Goal: Task Accomplishment & Management: Use online tool/utility

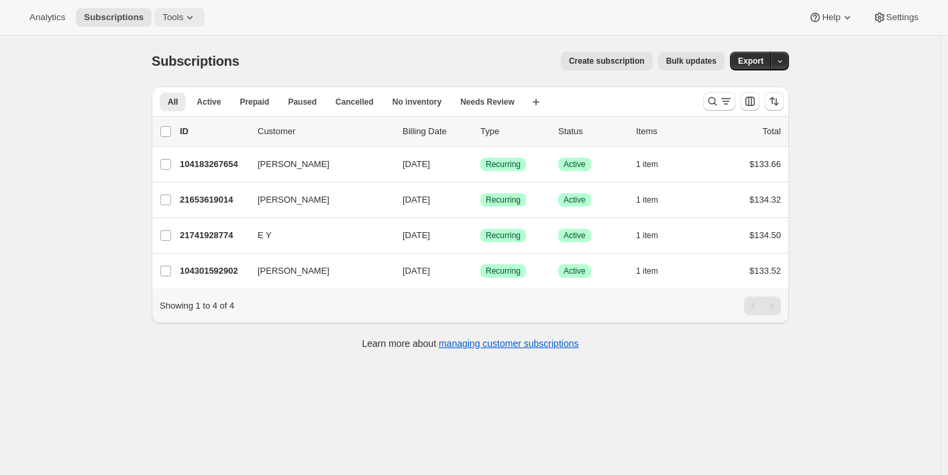
click at [179, 18] on span "Tools" at bounding box center [172, 17] width 21 height 11
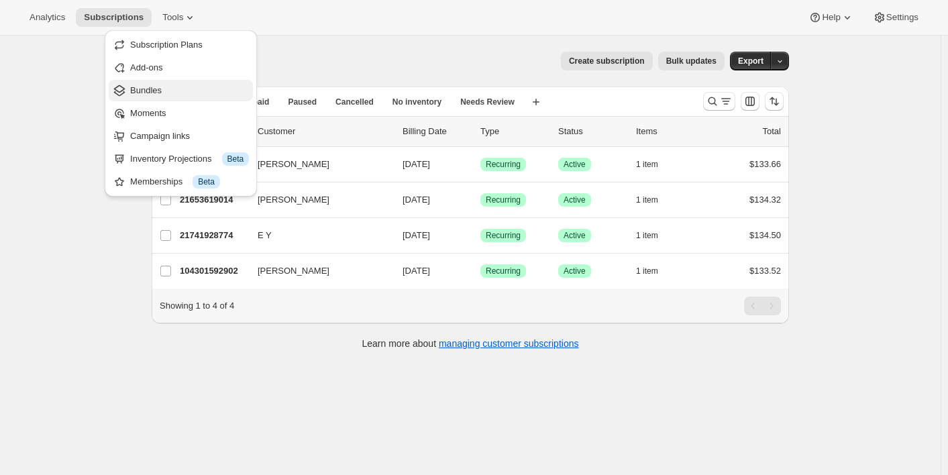
click at [167, 89] on span "Bundles" at bounding box center [189, 90] width 119 height 13
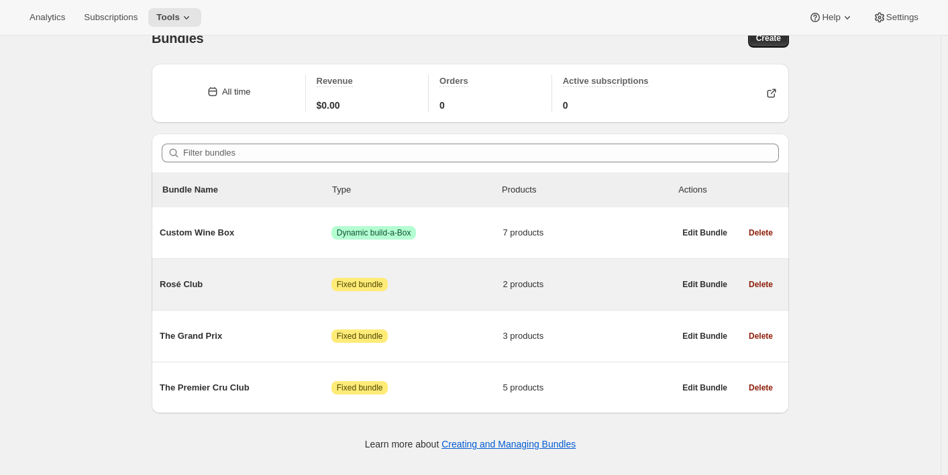
scroll to position [36, 0]
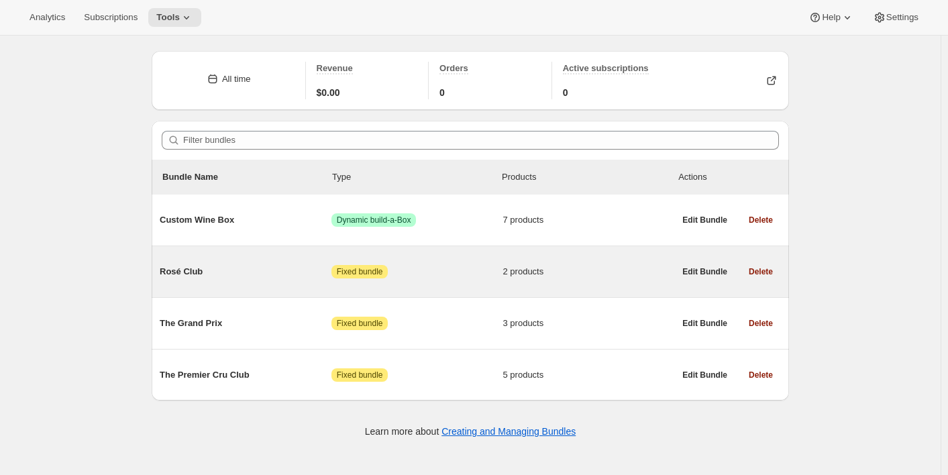
click at [446, 270] on span "Attention Fixed bundle" at bounding box center [417, 271] width 172 height 13
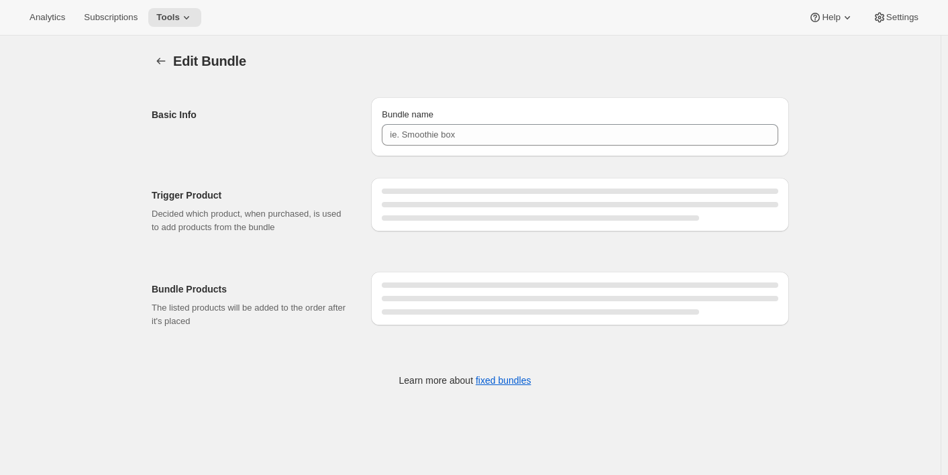
type input "Rosé Club"
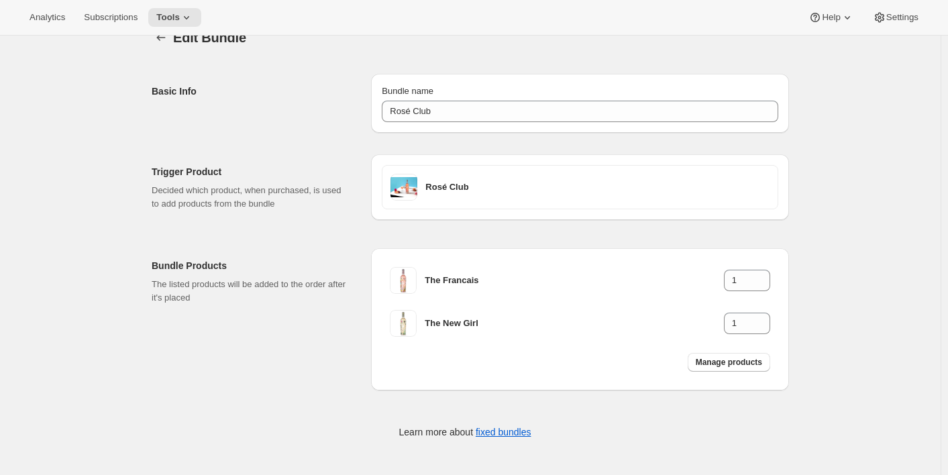
scroll to position [36, 0]
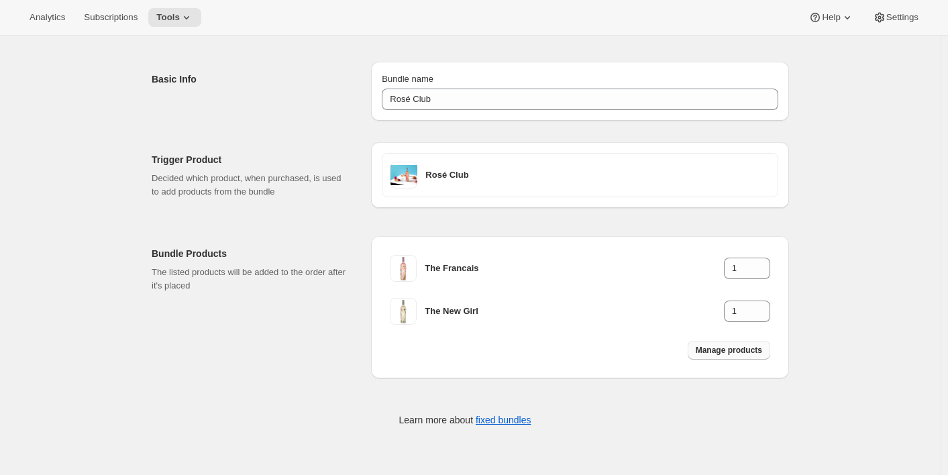
click at [708, 348] on span "Manage products" at bounding box center [729, 350] width 66 height 11
